Goal: Check status: Check status

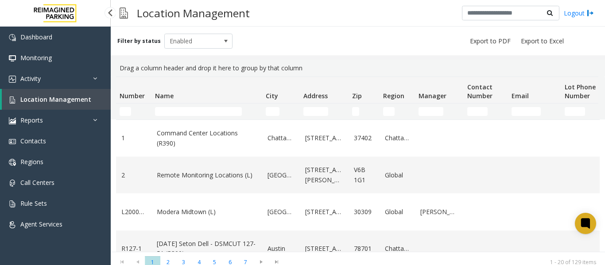
click at [199, 109] on input "Name Filter" at bounding box center [198, 111] width 87 height 9
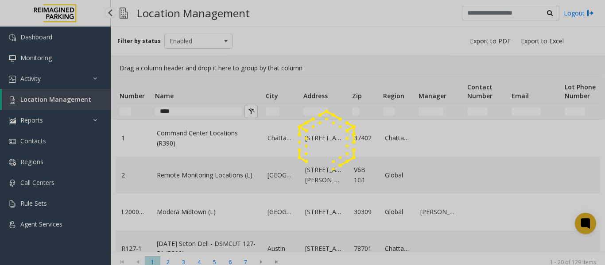
type input "***"
drag, startPoint x: 0, startPoint y: 0, endPoint x: 212, endPoint y: 105, distance: 236.4
click at [212, 105] on div at bounding box center [302, 132] width 605 height 265
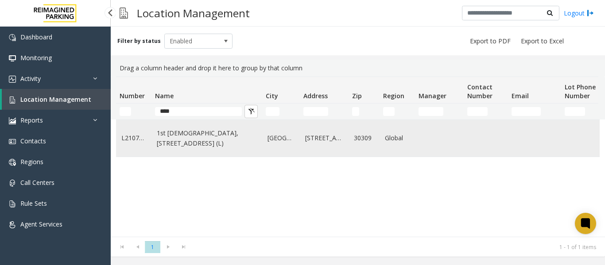
click at [206, 148] on link "1st [DEMOGRAPHIC_DATA], [STREET_ADDRESS] (L)" at bounding box center [207, 138] width 100 height 20
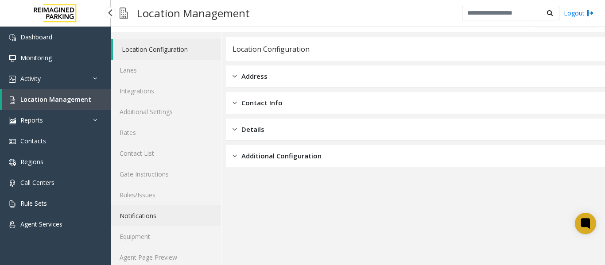
scroll to position [27, 0]
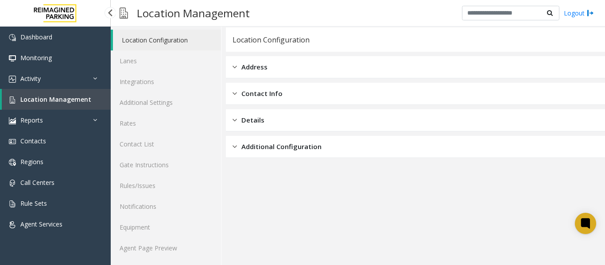
click at [46, 98] on span "Location Management" at bounding box center [55, 99] width 71 height 8
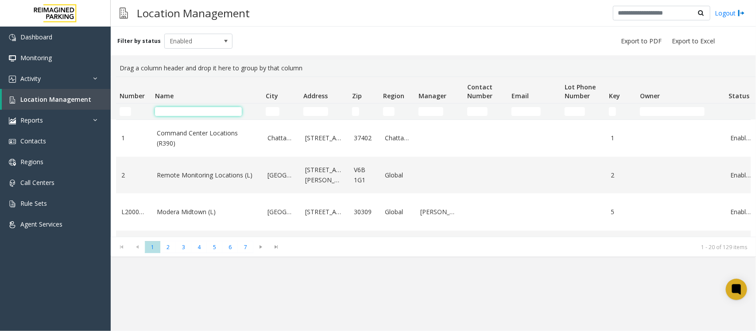
click at [186, 109] on input "Name Filter" at bounding box center [198, 111] width 87 height 9
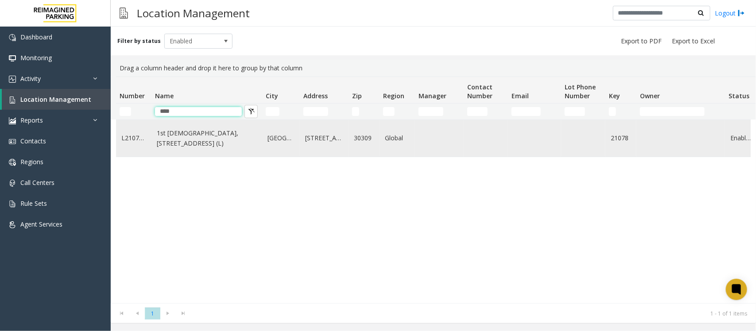
type input "****"
click at [186, 154] on td "1st [DEMOGRAPHIC_DATA], [STREET_ADDRESS] (L)" at bounding box center [207, 138] width 111 height 37
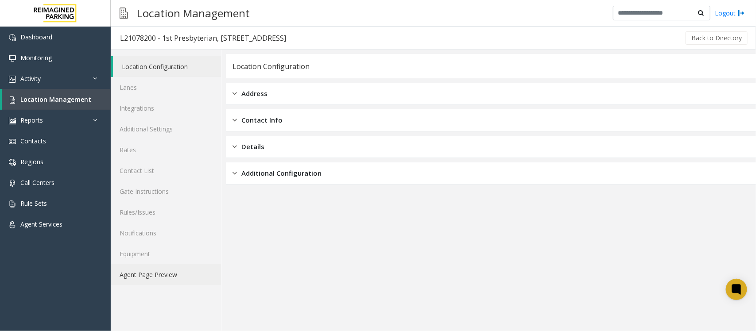
click at [152, 265] on link "Agent Page Preview" at bounding box center [166, 274] width 110 height 21
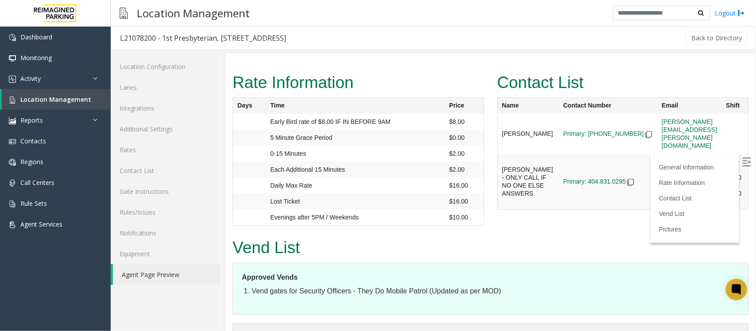
scroll to position [2838, 0]
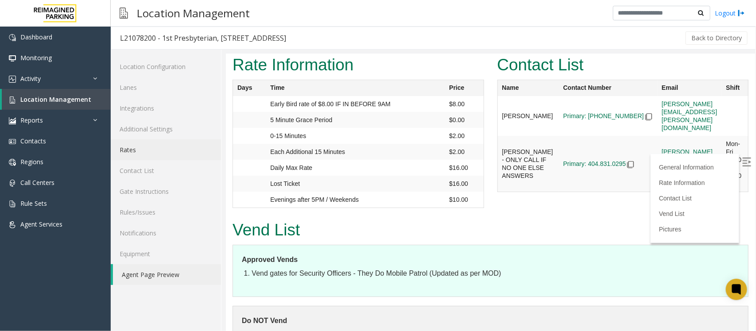
click at [144, 153] on link "Rates" at bounding box center [166, 150] width 110 height 21
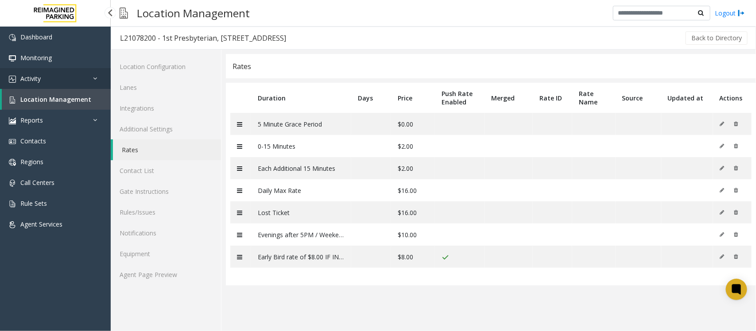
click at [45, 74] on link "Activity" at bounding box center [55, 78] width 111 height 21
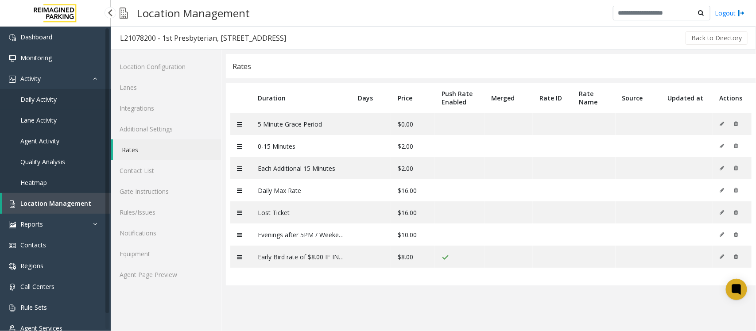
click at [30, 96] on span "Daily Activity" at bounding box center [38, 99] width 36 height 8
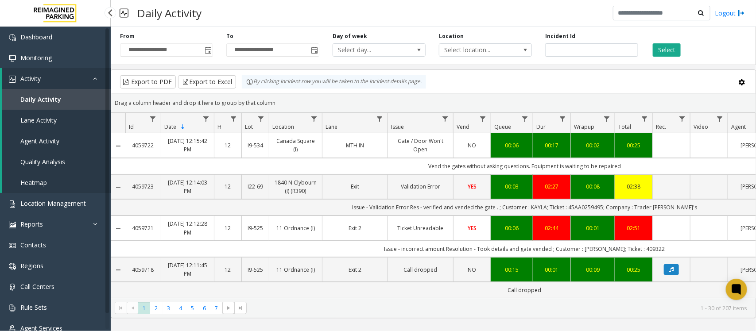
click at [38, 106] on link "Daily Activity" at bounding box center [56, 99] width 109 height 21
click at [65, 204] on span "Location Management" at bounding box center [53, 203] width 66 height 8
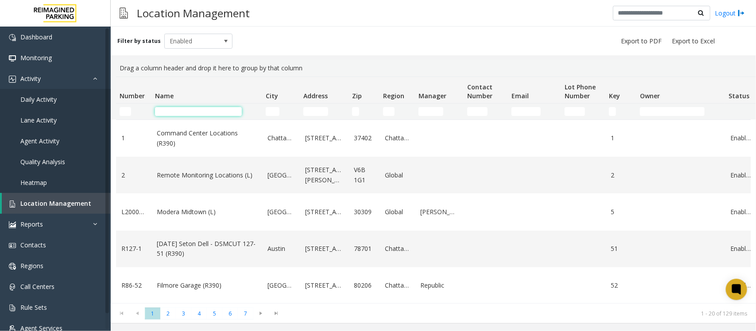
click at [176, 110] on input "Name Filter" at bounding box center [198, 111] width 87 height 9
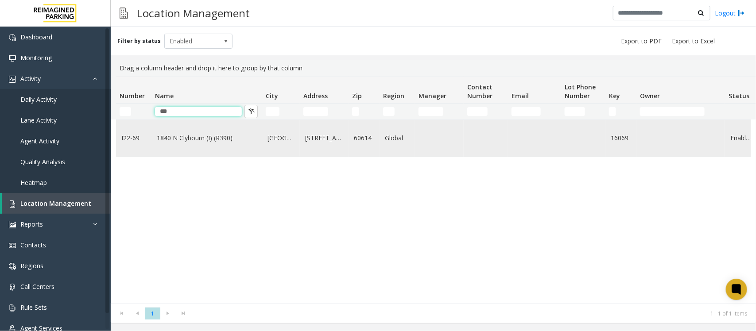
type input "***"
click at [179, 154] on td "1840 N Clybourn (I) (R390)" at bounding box center [207, 138] width 111 height 37
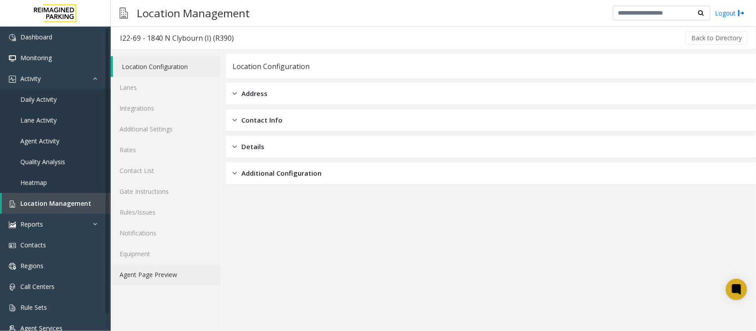
click at [164, 265] on link "Agent Page Preview" at bounding box center [166, 274] width 110 height 21
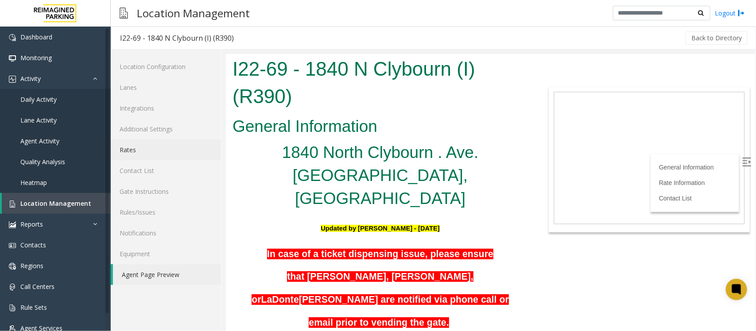
click at [131, 152] on link "Rates" at bounding box center [166, 150] width 110 height 21
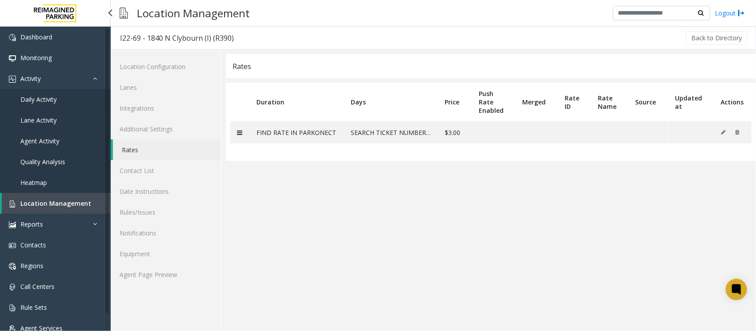
click at [39, 98] on span "Daily Activity" at bounding box center [38, 99] width 36 height 8
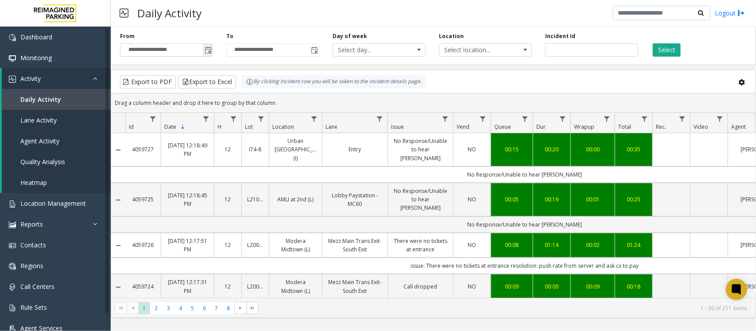
click at [207, 50] on span "Toggle popup" at bounding box center [208, 50] width 7 height 7
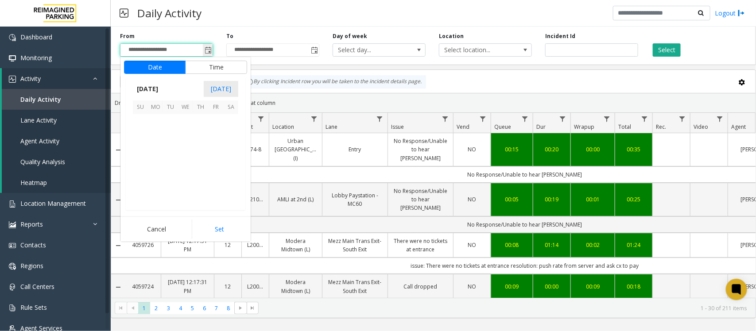
scroll to position [158828, 0]
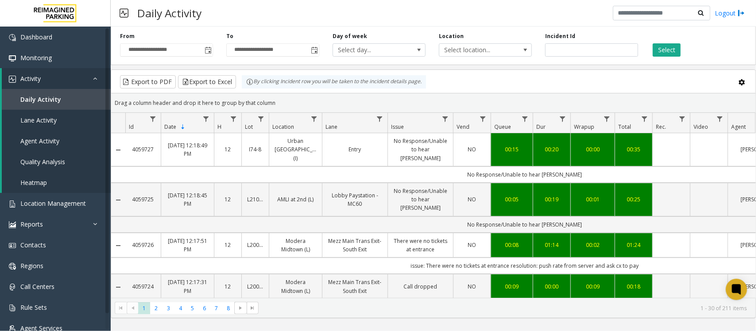
click at [225, 23] on div "Daily Activity Logout" at bounding box center [434, 13] width 646 height 27
